Goal: Check status: Check status

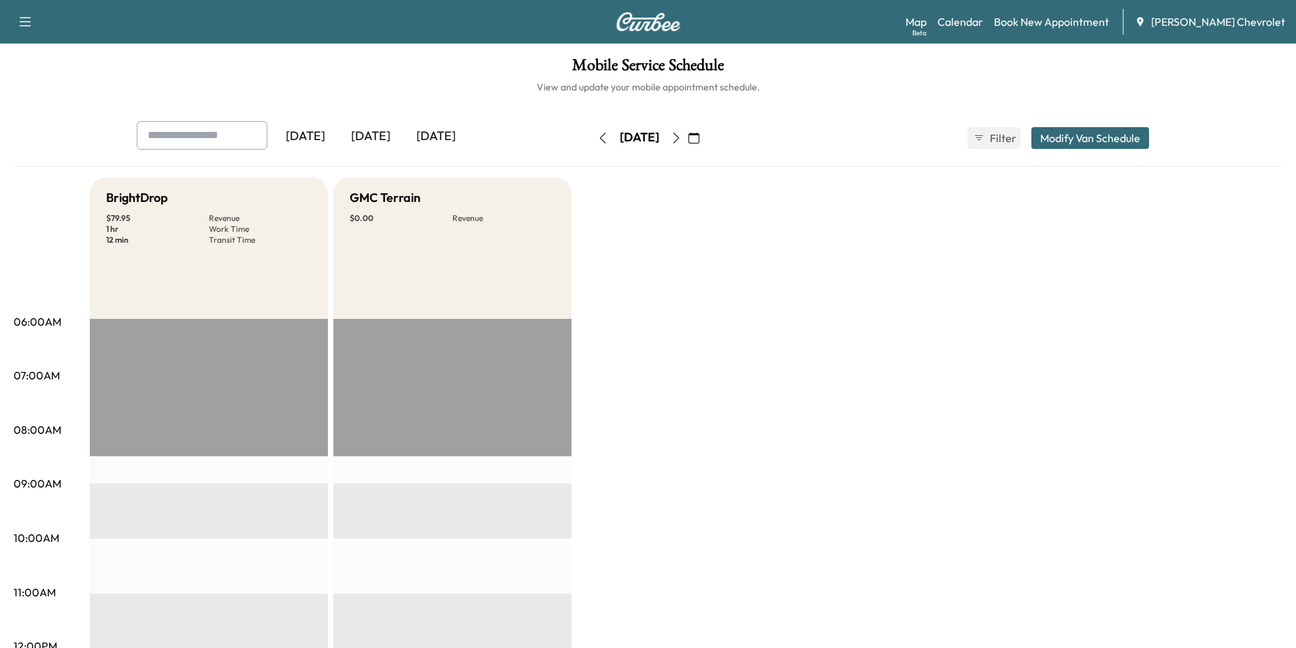
click at [705, 136] on button "button" at bounding box center [693, 138] width 23 height 22
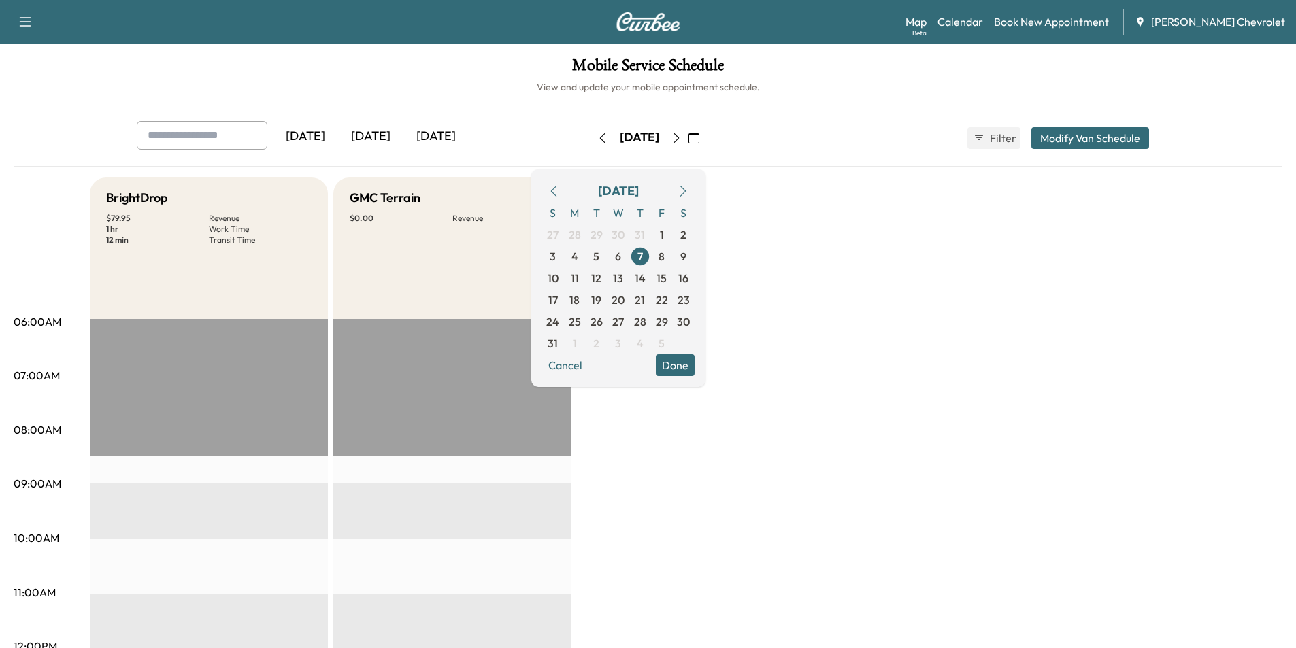
click at [686, 189] on icon "button" at bounding box center [683, 191] width 6 height 11
click at [608, 256] on span "9" at bounding box center [597, 257] width 22 height 22
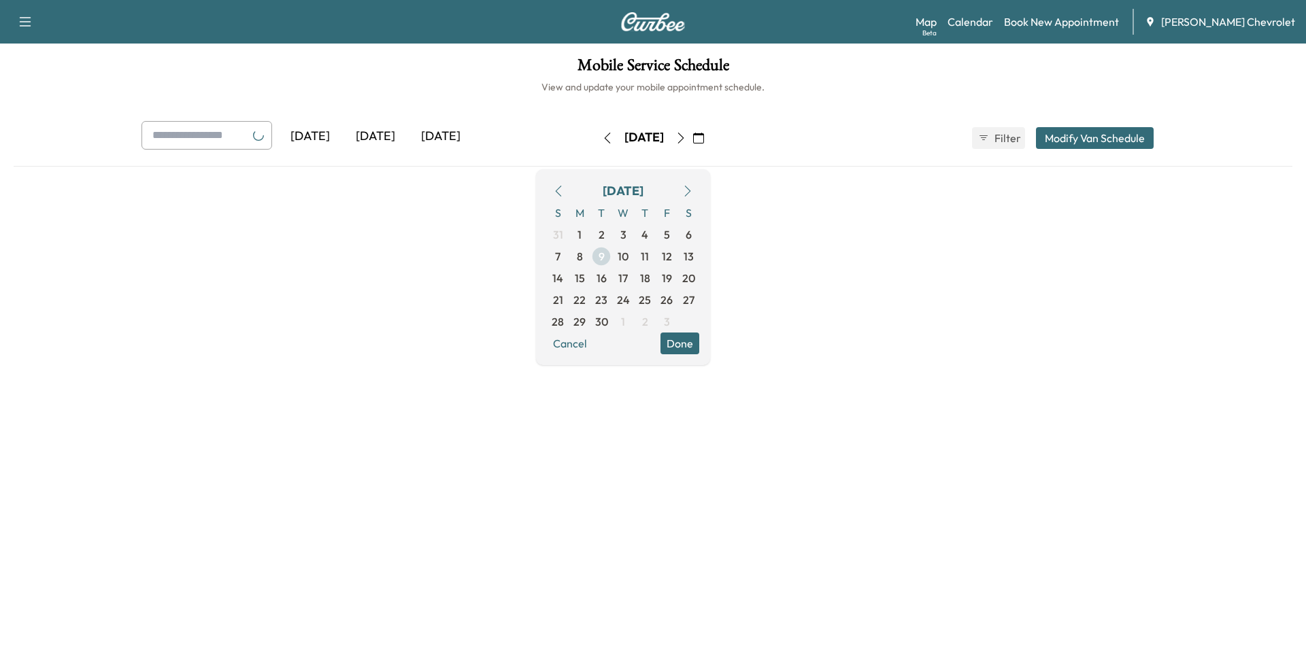
click at [612, 256] on span "9" at bounding box center [602, 257] width 22 height 22
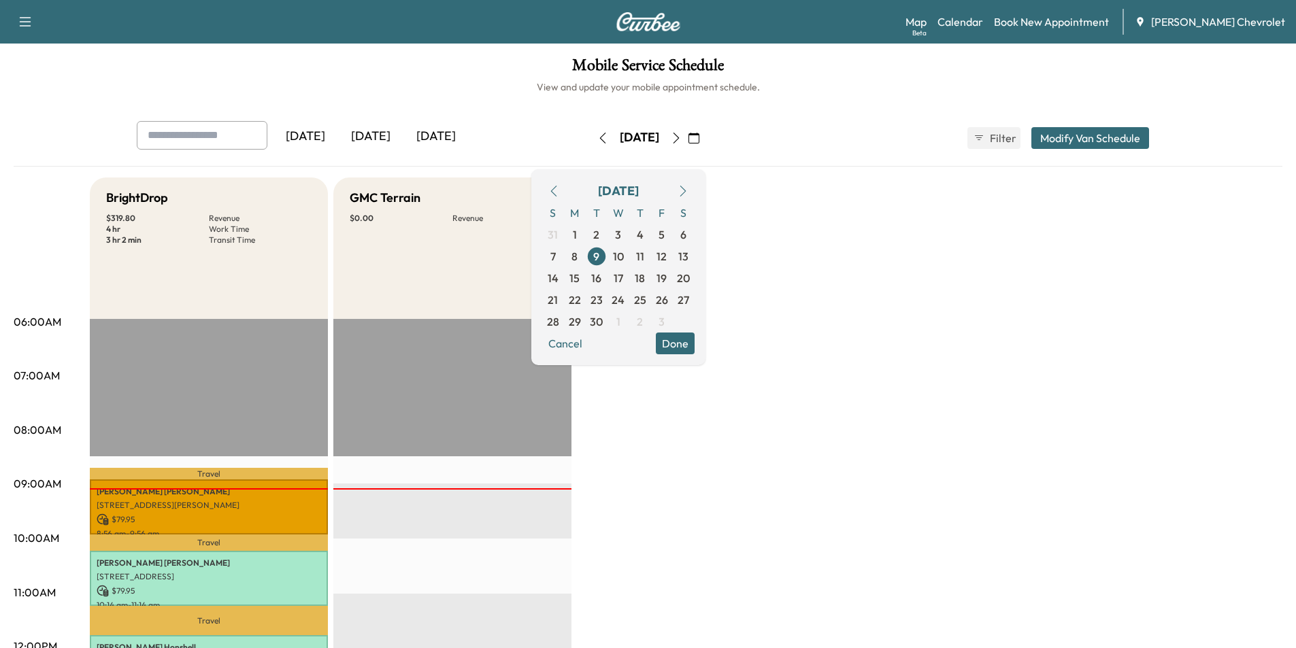
click at [695, 352] on button "Done" at bounding box center [675, 344] width 39 height 22
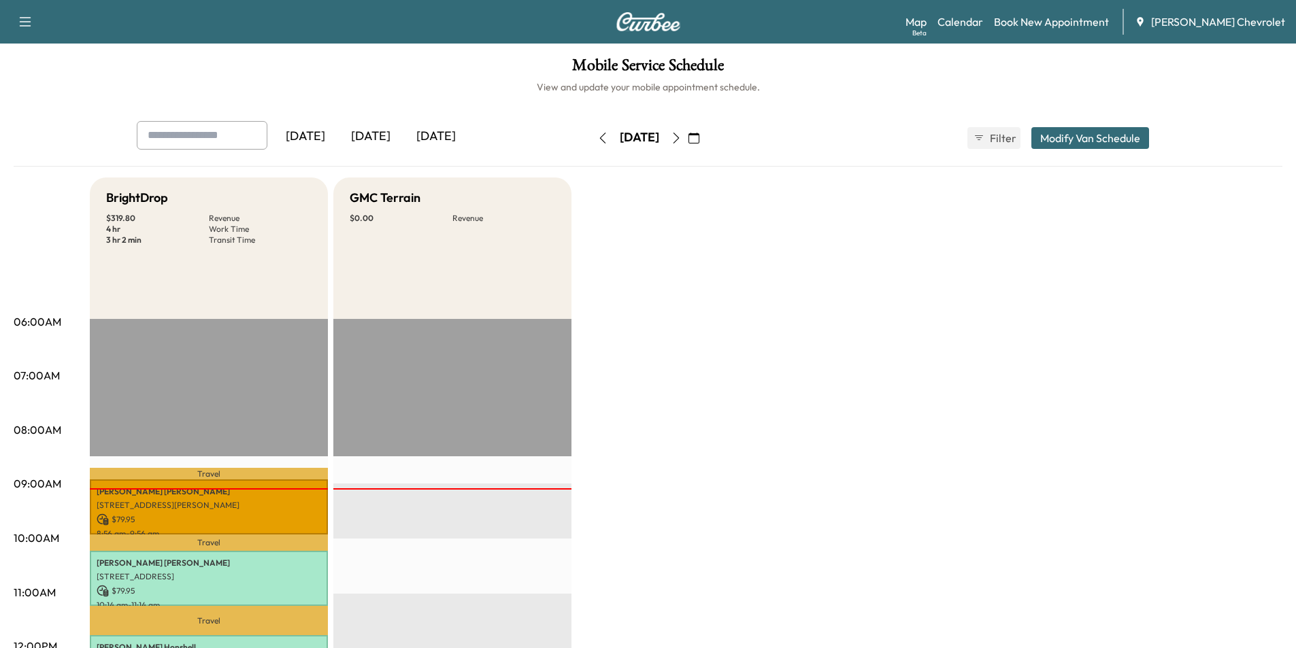
click at [682, 137] on icon "button" at bounding box center [676, 138] width 11 height 11
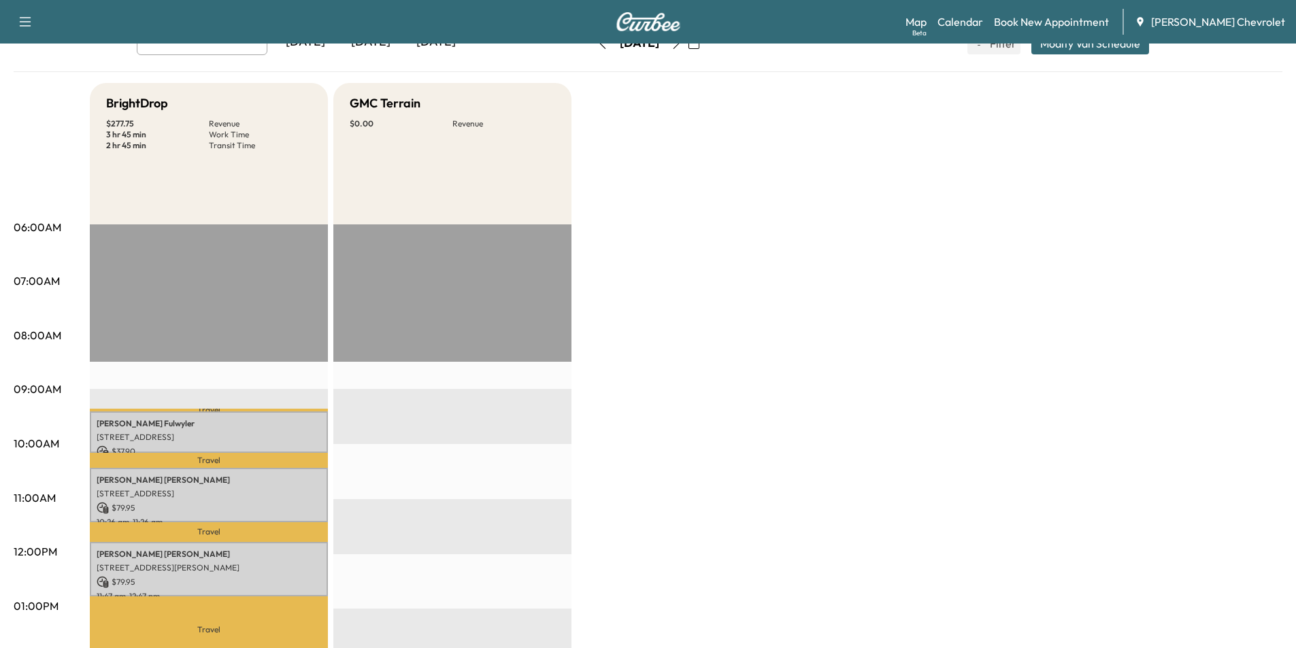
scroll to position [68, 0]
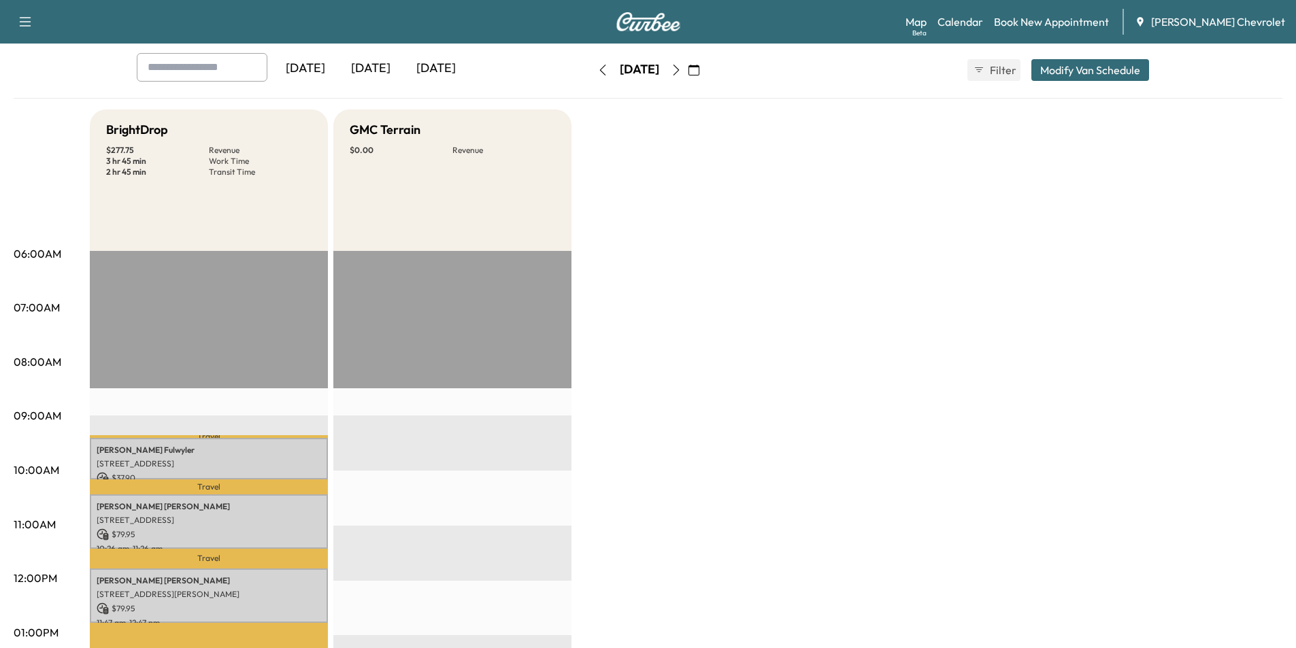
click at [682, 67] on icon "button" at bounding box center [676, 70] width 11 height 11
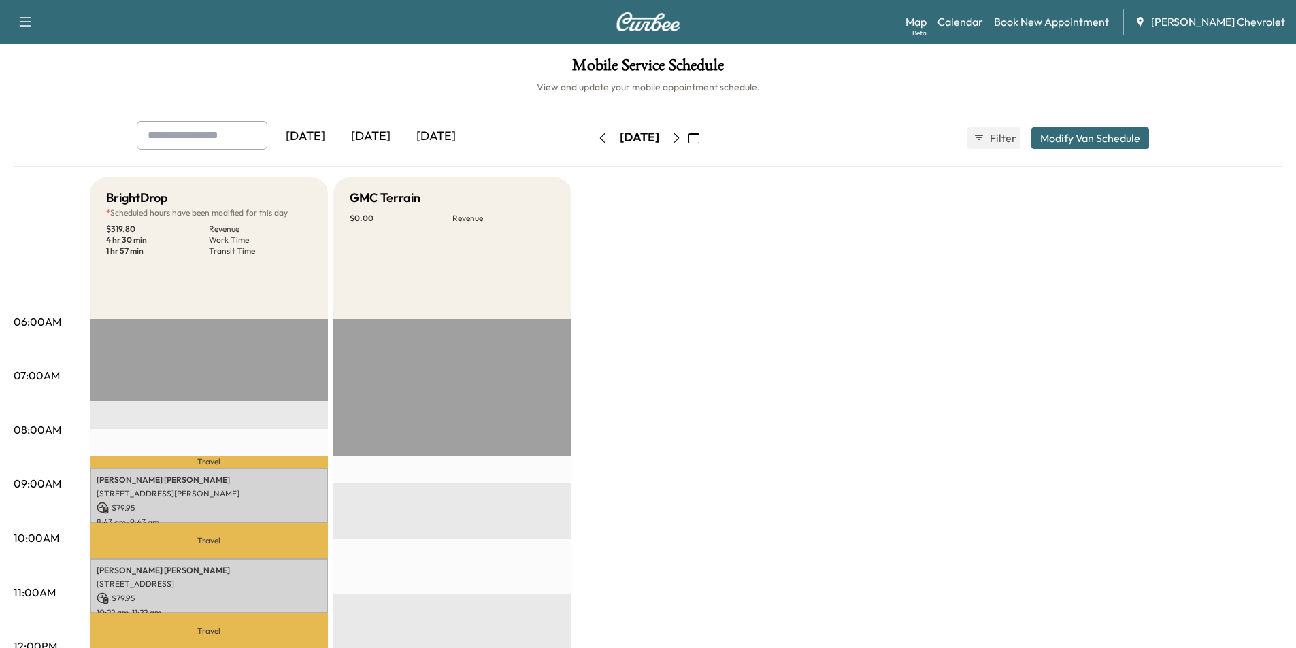
click at [688, 138] on button "button" at bounding box center [676, 138] width 23 height 22
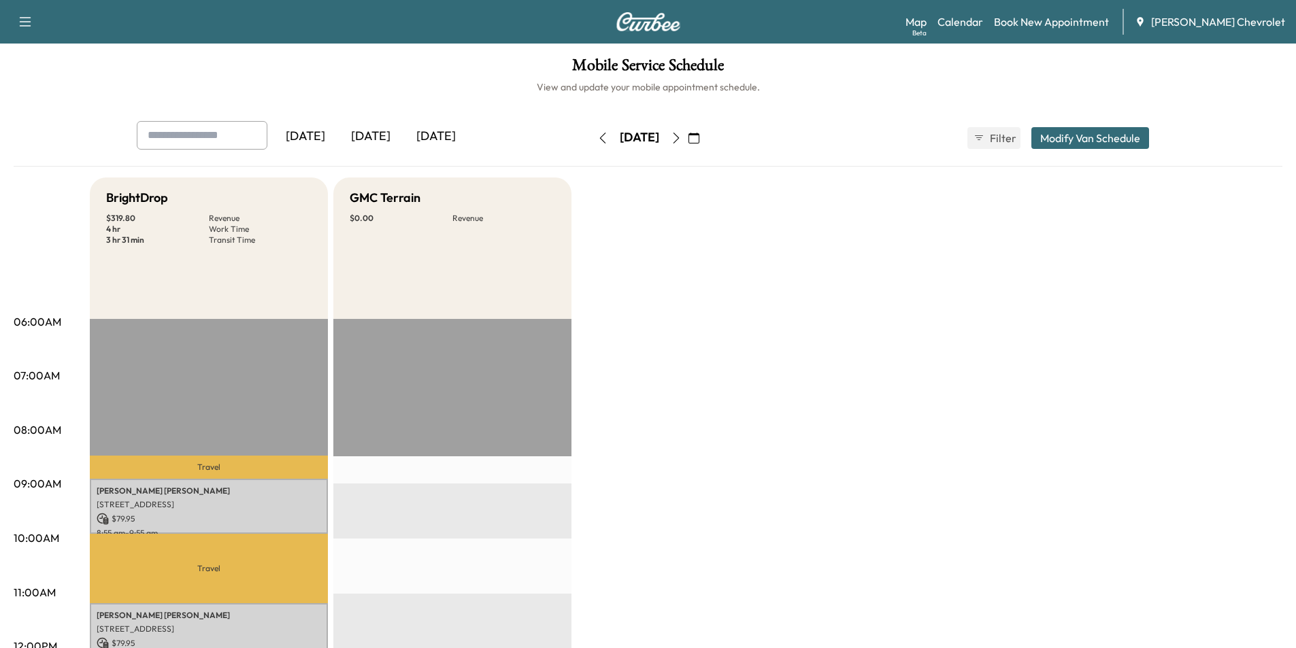
click at [682, 137] on icon "button" at bounding box center [676, 138] width 11 height 11
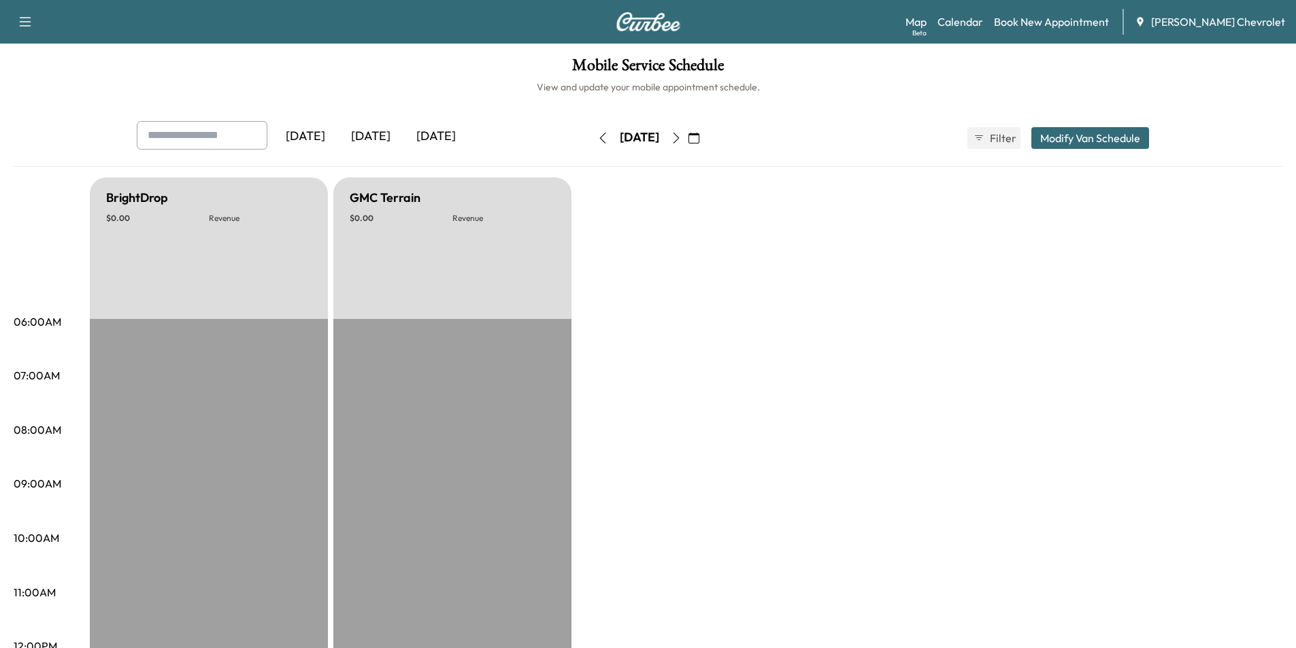
click at [688, 137] on button "button" at bounding box center [676, 138] width 23 height 22
click at [682, 137] on icon "button" at bounding box center [676, 138] width 11 height 11
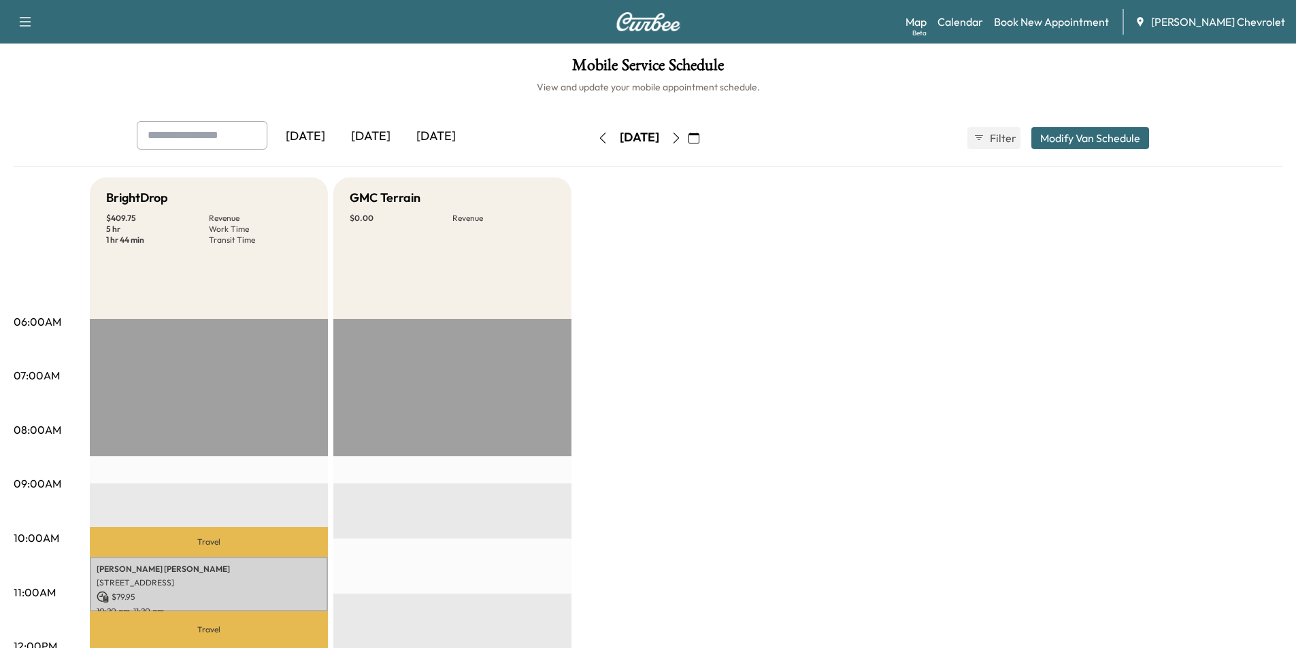
click at [682, 135] on icon "button" at bounding box center [676, 138] width 11 height 11
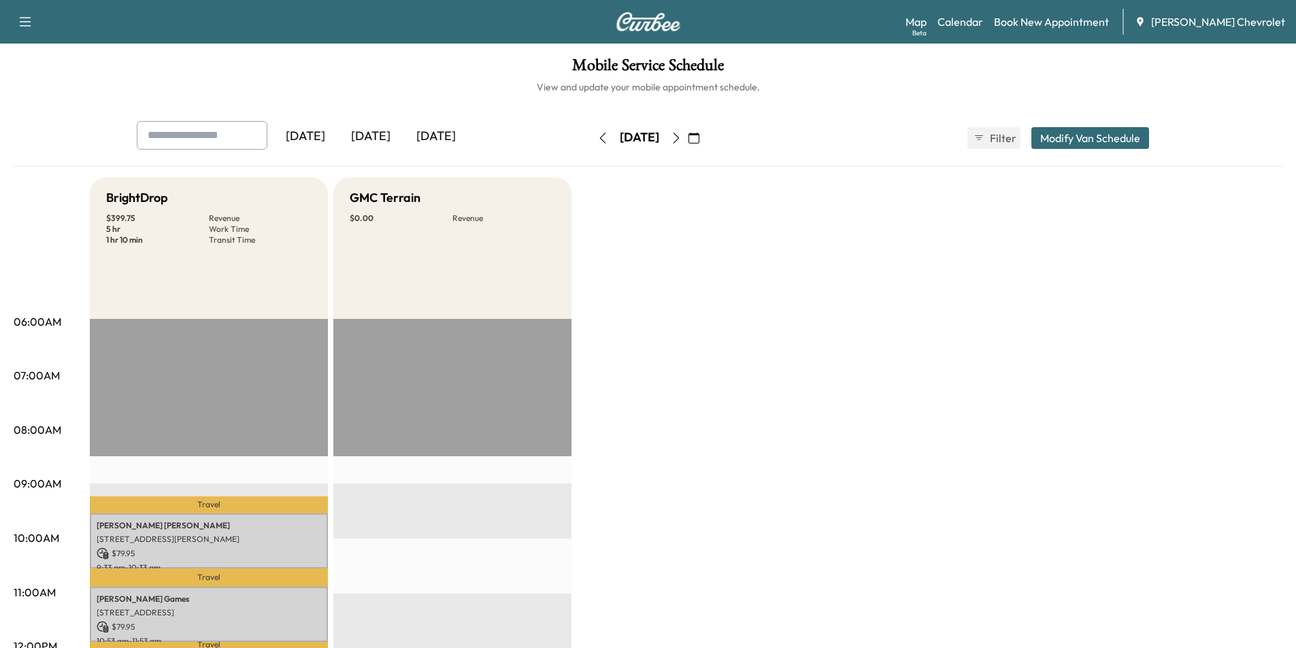
click at [682, 133] on icon "button" at bounding box center [676, 138] width 11 height 11
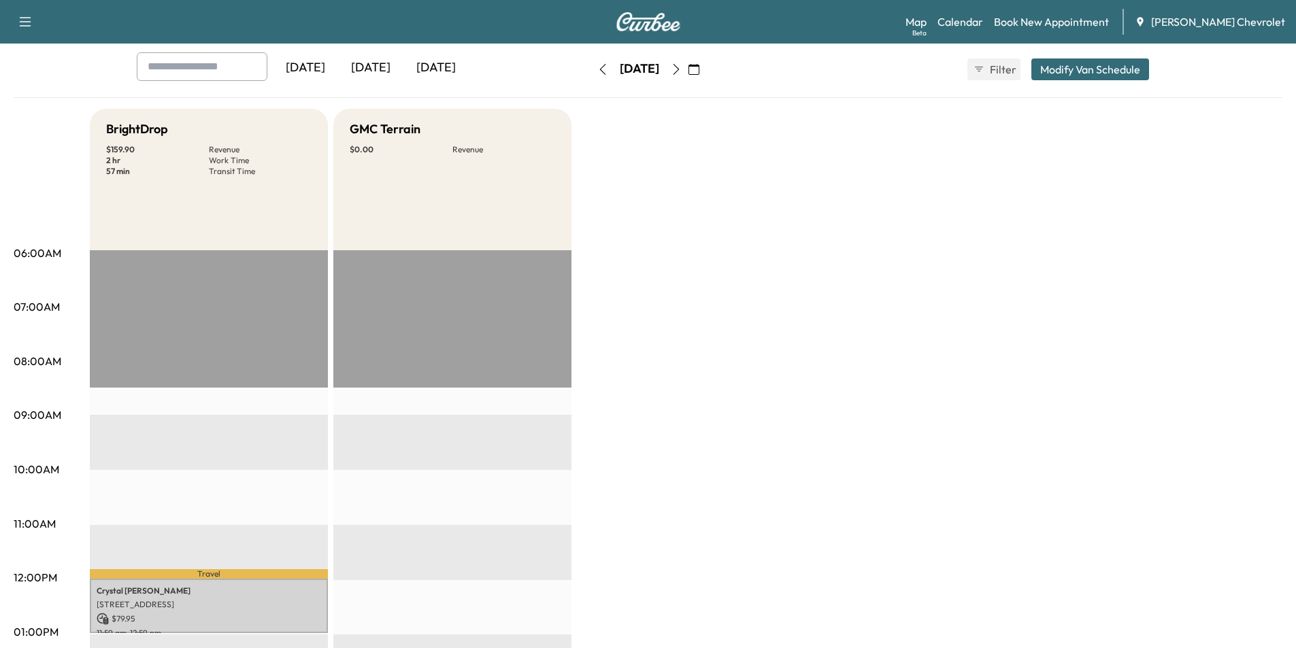
scroll to position [68, 0]
